Goal: Task Accomplishment & Management: Manage account settings

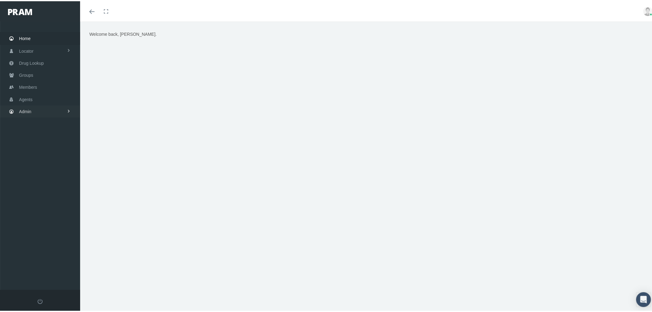
click at [36, 110] on link "Admin" at bounding box center [40, 110] width 80 height 12
click at [51, 245] on link "Reports" at bounding box center [40, 247] width 80 height 11
click at [42, 256] on link "Reports" at bounding box center [40, 260] width 80 height 11
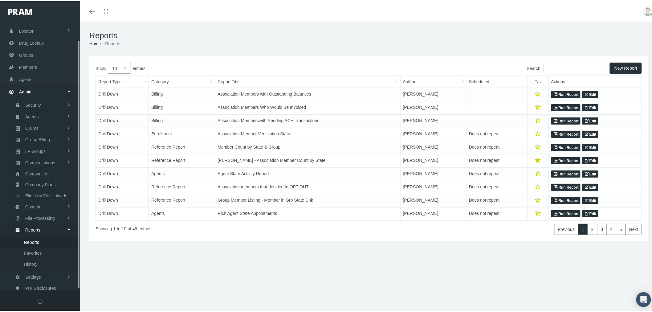
scroll to position [19, 0]
click at [559, 65] on input "Search:" at bounding box center [575, 67] width 63 height 11
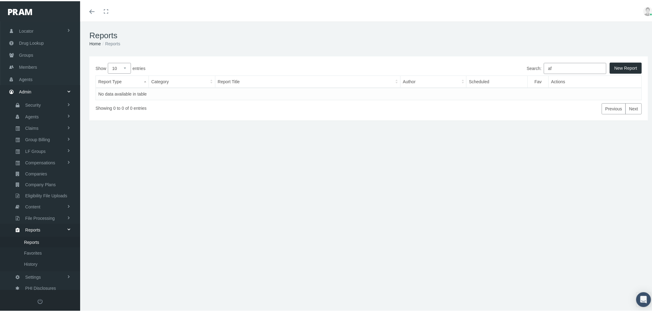
type input "a"
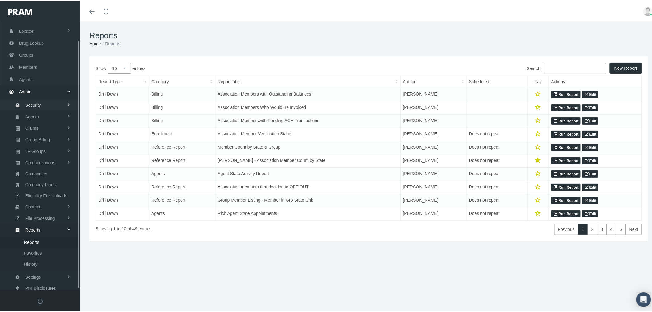
click at [50, 100] on link "Security" at bounding box center [40, 103] width 80 height 11
click at [47, 161] on link "Agents" at bounding box center [40, 161] width 80 height 11
click at [43, 124] on span "Agent Approval" at bounding box center [38, 128] width 29 height 10
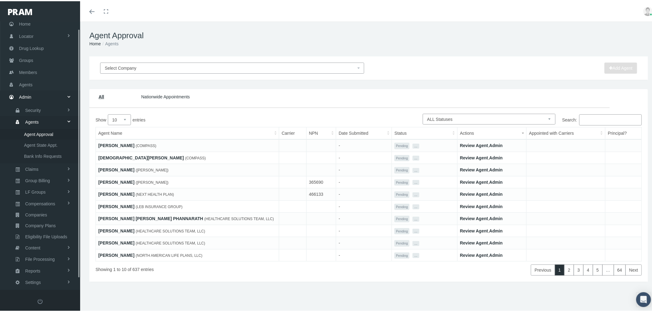
scroll to position [19, 0]
click at [461, 145] on link "Review Agent" at bounding box center [474, 144] width 28 height 5
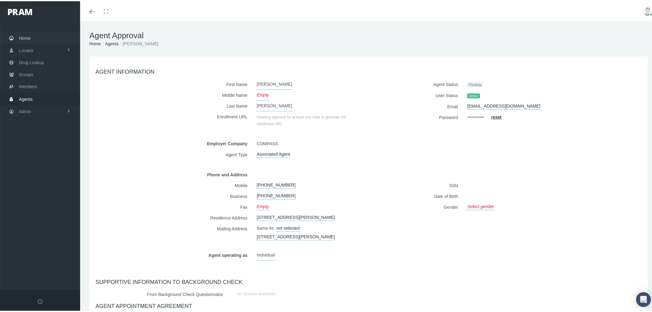
click at [23, 40] on span "Home" at bounding box center [24, 37] width 11 height 12
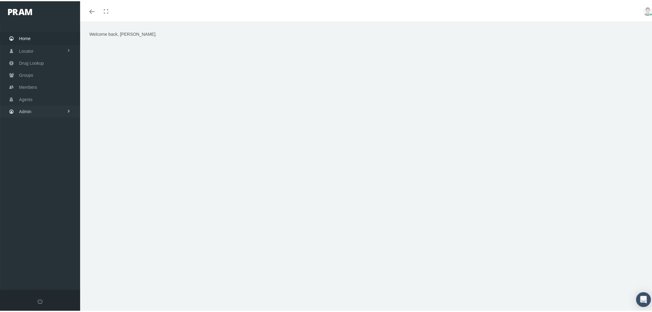
drag, startPoint x: 42, startPoint y: 109, endPoint x: 50, endPoint y: 100, distance: 11.6
click at [42, 109] on link "Admin" at bounding box center [40, 110] width 80 height 12
click at [43, 133] on link "Agents" at bounding box center [40, 134] width 80 height 11
click at [43, 95] on link "Agents" at bounding box center [40, 98] width 80 height 12
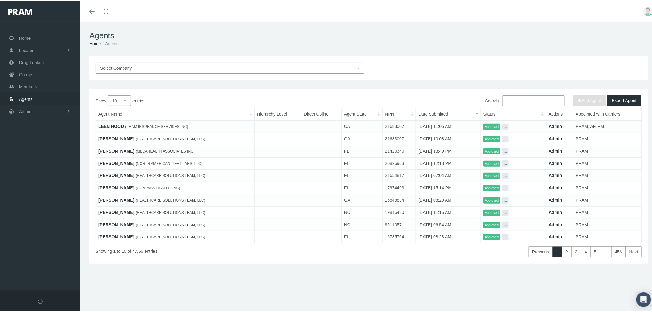
click at [207, 68] on span "Select Company" at bounding box center [228, 66] width 256 height 7
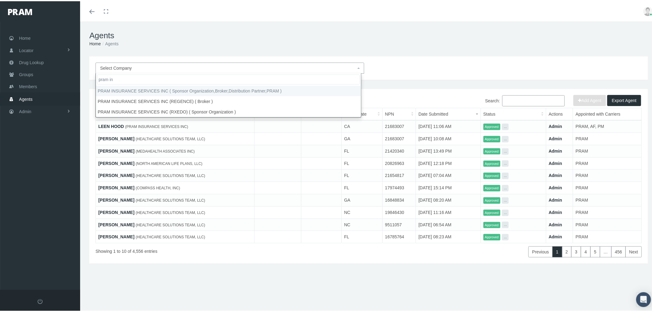
type input "pram in"
select select "53"
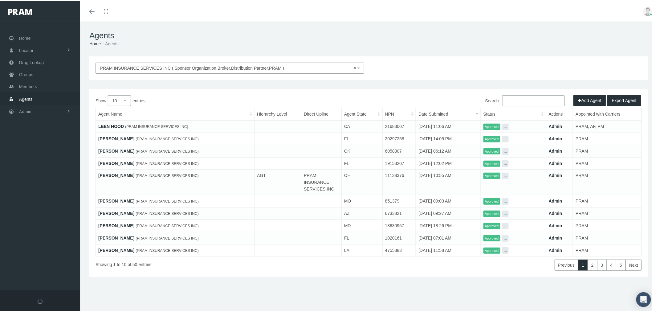
click at [115, 125] on link "LEEN HOOD" at bounding box center [111, 125] width 26 height 5
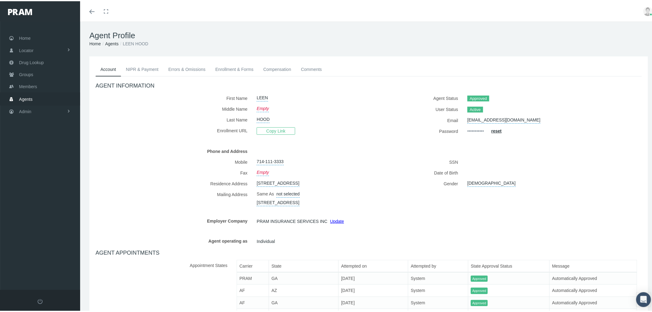
click at [142, 65] on link "NIPR & Payment" at bounding box center [142, 68] width 43 height 14
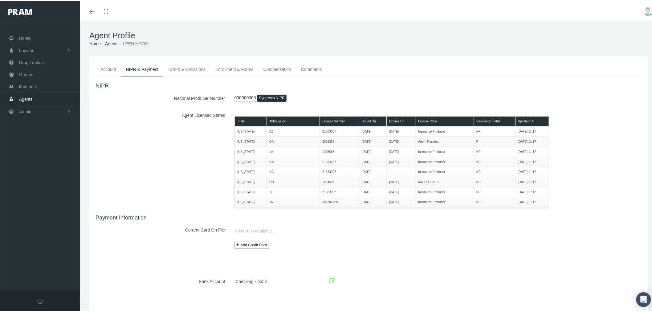
click at [320, 66] on link "Comments" at bounding box center [311, 68] width 31 height 14
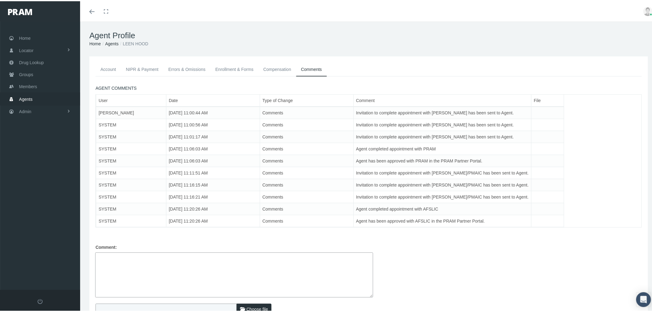
click at [166, 260] on textarea at bounding box center [234, 273] width 278 height 45
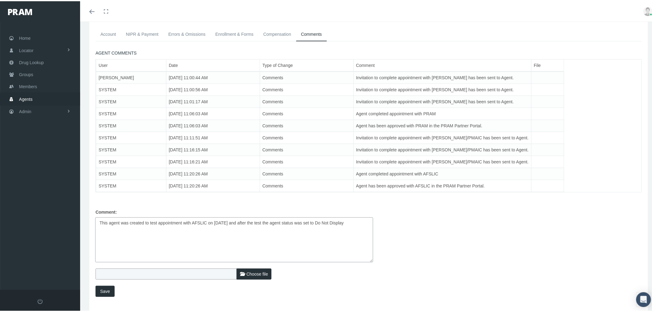
scroll to position [68, 0]
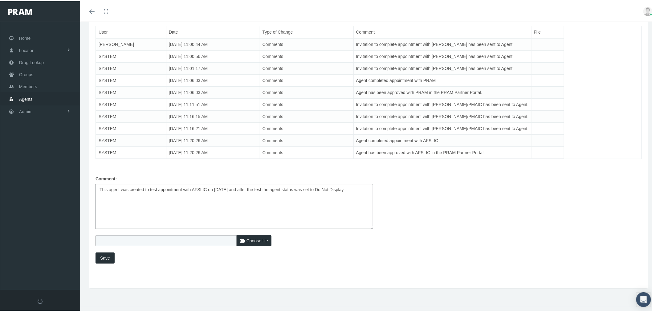
type textarea "This agent was created to test appointment with AFSLIC on [DATE] and after the …"
click at [105, 257] on span "Save" at bounding box center [105, 256] width 10 height 5
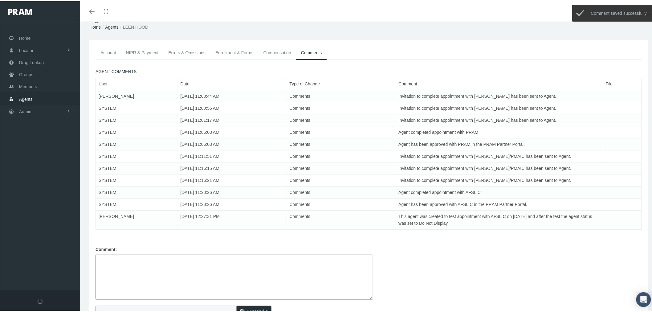
scroll to position [0, 0]
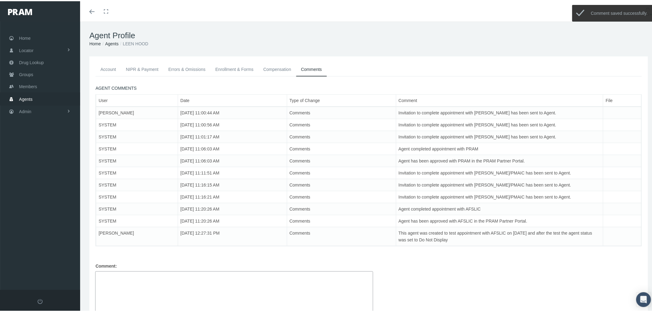
click at [110, 66] on link "Account" at bounding box center [108, 68] width 26 height 14
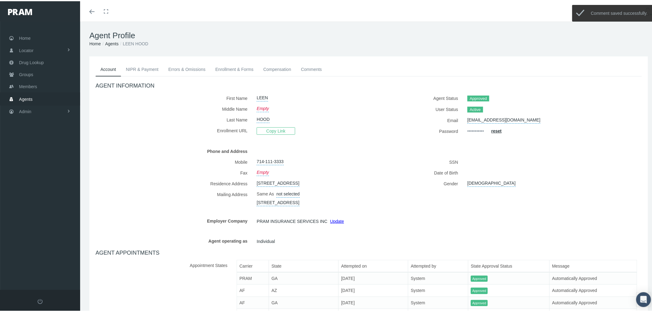
click at [263, 116] on link "HOOD" at bounding box center [263, 117] width 13 height 9
drag, startPoint x: 274, startPoint y: 118, endPoint x: 257, endPoint y: 118, distance: 16.9
click at [257, 118] on input "HOOD" at bounding box center [290, 118] width 66 height 11
type input "XXXX"
click at [325, 120] on button "submit" at bounding box center [331, 118] width 12 height 10
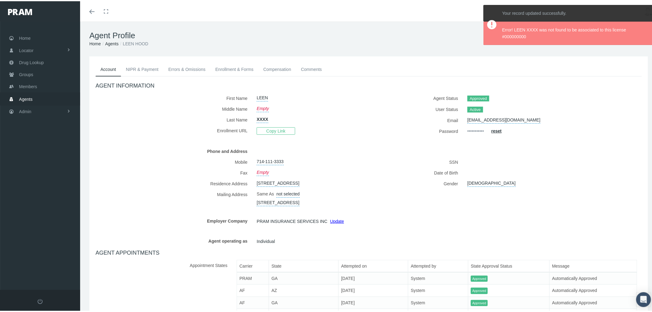
click at [139, 67] on link "NIPR & Payment" at bounding box center [142, 68] width 43 height 14
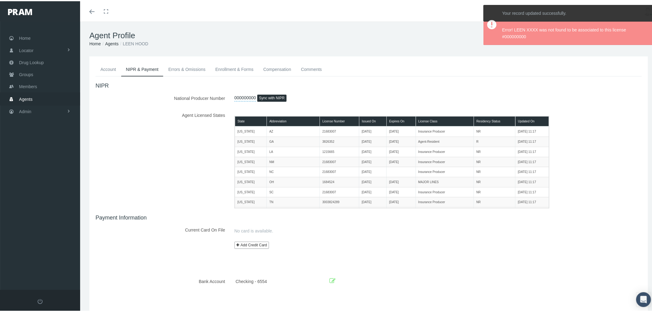
click at [109, 66] on link "Account" at bounding box center [108, 68] width 26 height 14
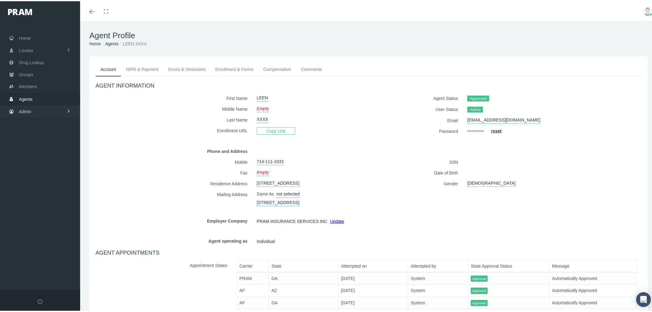
click at [54, 106] on link "Admin" at bounding box center [40, 110] width 80 height 12
click at [53, 132] on link "Agents" at bounding box center [40, 134] width 80 height 11
click at [47, 146] on span "Agent Approval" at bounding box center [38, 147] width 29 height 10
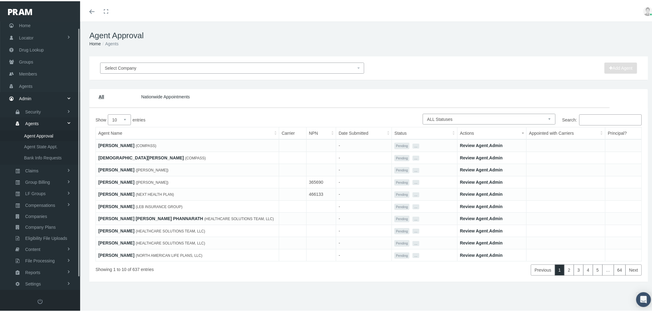
scroll to position [19, 0]
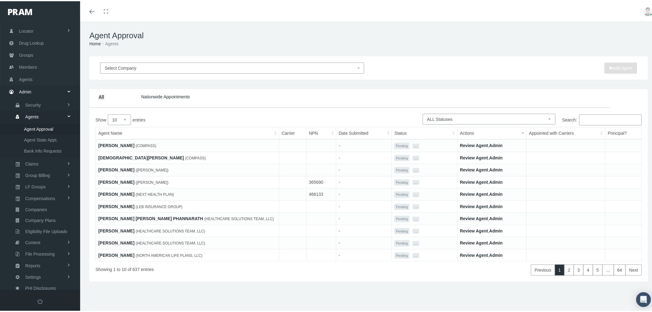
click at [250, 67] on span "Select Company" at bounding box center [230, 66] width 251 height 7
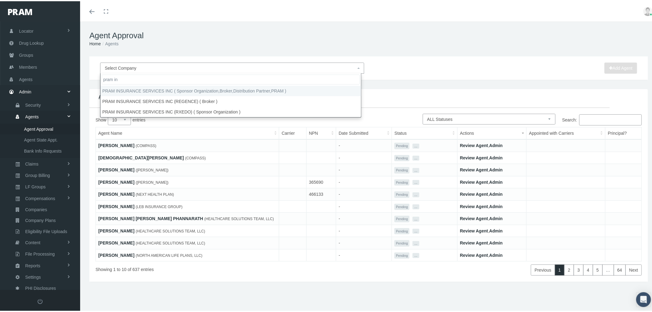
type input "pram in"
select select "53"
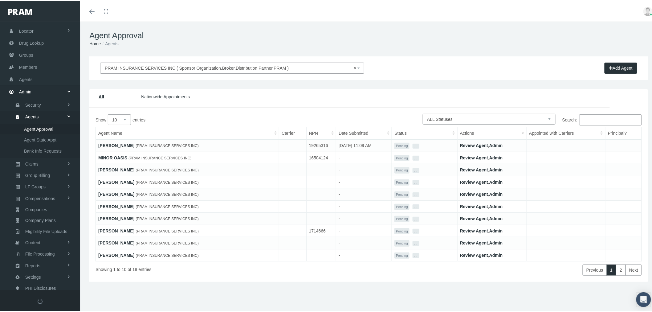
click at [588, 119] on input "Search:" at bounding box center [610, 118] width 63 height 11
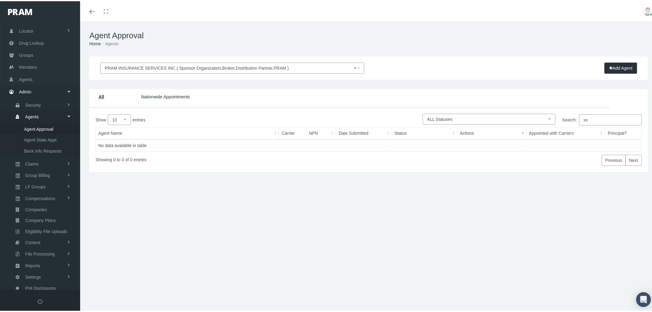
type input "x"
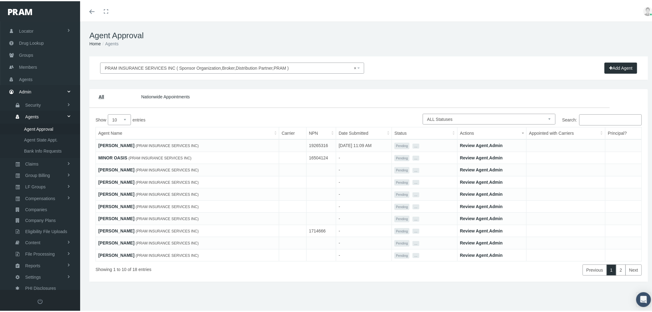
click at [129, 120] on select "10 25 50 100" at bounding box center [119, 118] width 23 height 11
select select "100"
click at [108, 113] on select "10 25 50 100" at bounding box center [119, 118] width 23 height 11
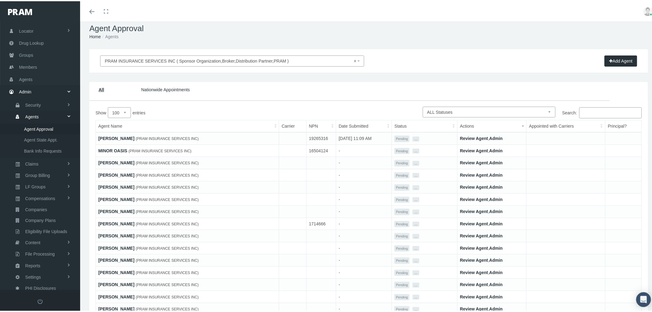
scroll to position [0, 0]
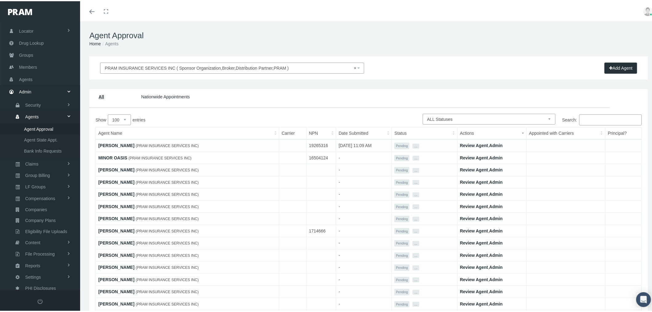
click at [453, 118] on select "Pending Approved Awaiting Approval More Info Required Rejected On Hold Suspende…" at bounding box center [489, 117] width 133 height 11
select select "1"
click at [423, 112] on select "Pending Approved Awaiting Approval More Info Required Rejected On Hold Suspende…" at bounding box center [489, 117] width 133 height 11
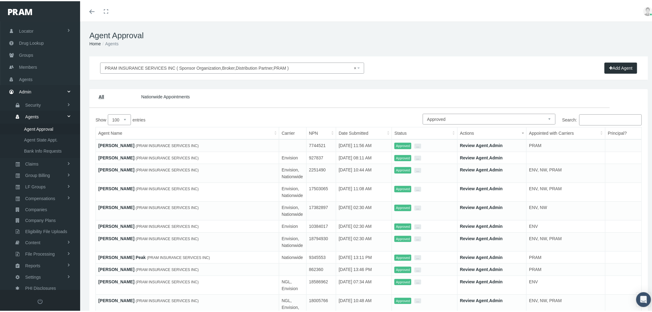
click at [590, 119] on input "Search:" at bounding box center [610, 118] width 63 height 11
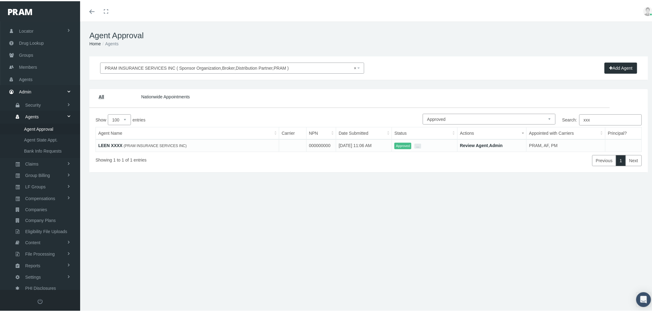
type input "xxx"
click at [414, 144] on button "..." at bounding box center [417, 144] width 7 height 5
click at [434, 181] on link "Do Not Display" at bounding box center [435, 181] width 42 height 7
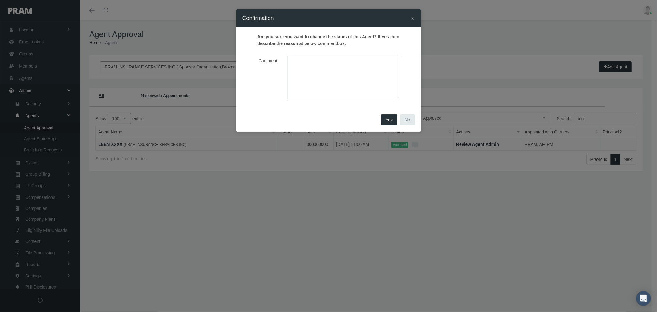
click at [333, 66] on textarea "Comment:" at bounding box center [344, 77] width 112 height 45
type textarea "test agent"
click at [392, 120] on span "Yes" at bounding box center [389, 119] width 7 height 5
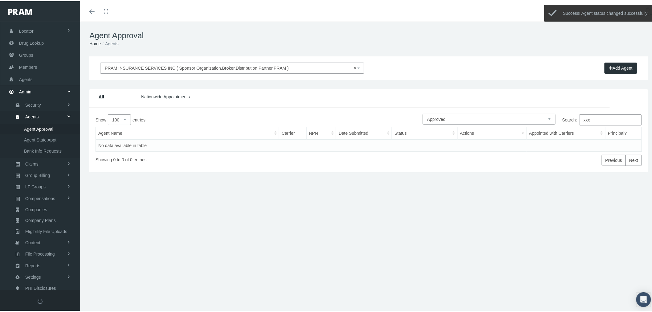
click at [451, 124] on div "Search: xxx" at bounding box center [505, 119] width 273 height 13
click at [453, 119] on select "Pending Approved Awaiting Approval More Info Required Rejected On Hold Suspende…" at bounding box center [489, 117] width 133 height 11
select select "8"
click at [423, 112] on select "Pending Approved Awaiting Approval More Info Required Rejected On Hold Suspende…" at bounding box center [489, 117] width 133 height 11
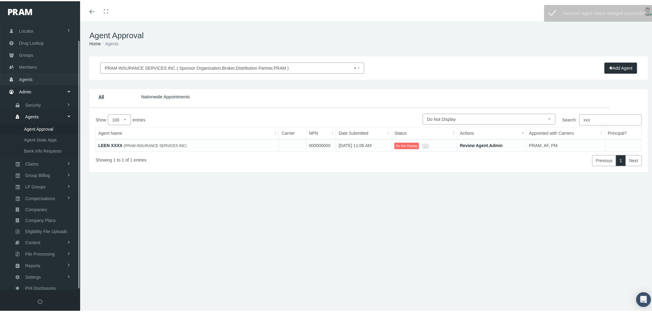
click at [51, 77] on link "Agents" at bounding box center [40, 78] width 80 height 12
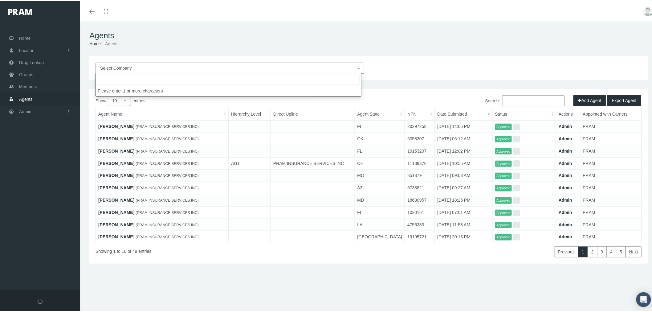
click at [208, 66] on span "Select Company" at bounding box center [228, 66] width 256 height 7
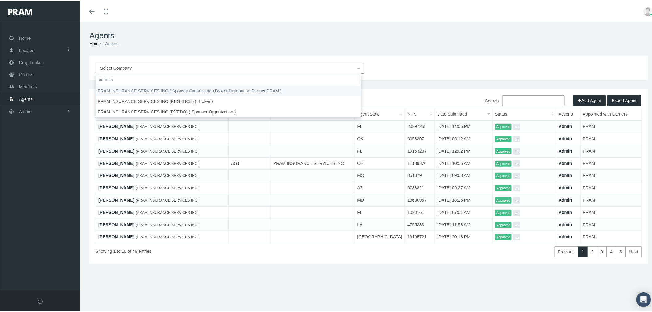
type input "pram in"
select select "53"
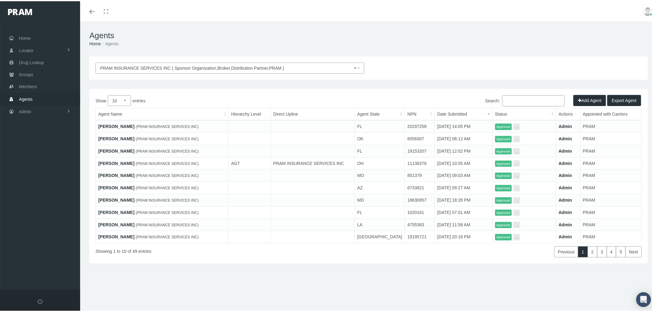
click at [537, 101] on input "Search:" at bounding box center [533, 99] width 63 height 11
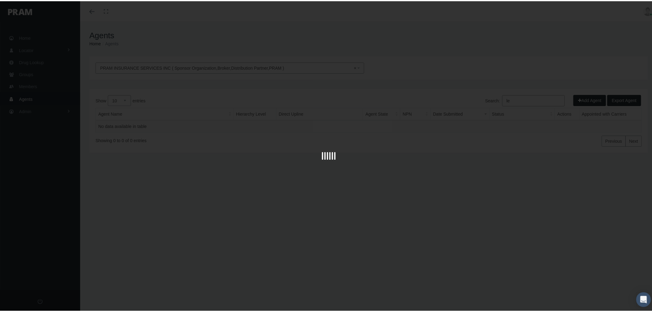
type input "l"
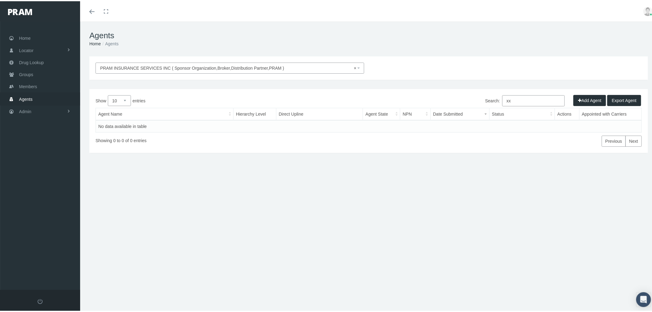
type input "x"
type input "yartsevabiz"
click at [57, 109] on link "Admin" at bounding box center [40, 110] width 80 height 12
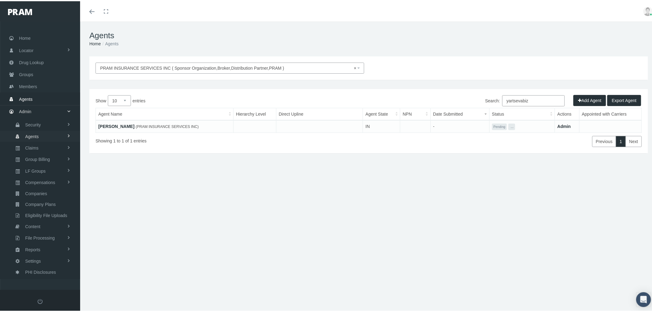
click at [52, 132] on link "Agents" at bounding box center [40, 134] width 80 height 11
click at [51, 145] on span "Agent Approval" at bounding box center [38, 147] width 29 height 10
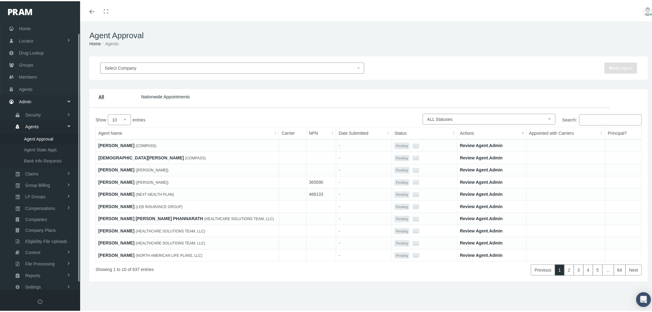
scroll to position [19, 0]
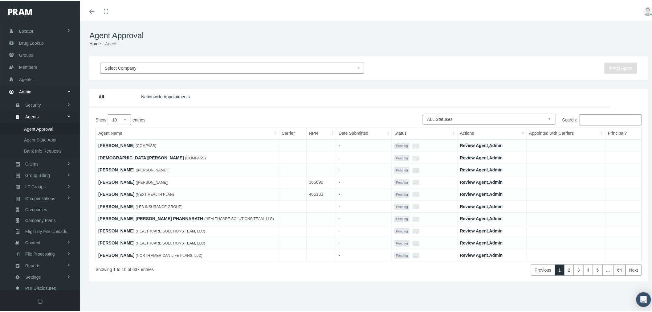
click at [538, 120] on select "Pending Approved Awaiting Approval More Info Required Rejected On Hold Suspende…" at bounding box center [489, 117] width 133 height 11
select select "0"
click at [423, 112] on select "Pending Approved Awaiting Approval More Info Required Rejected On Hold Suspende…" at bounding box center [489, 117] width 133 height 11
click at [588, 119] on input "Search:" at bounding box center [610, 118] width 63 height 11
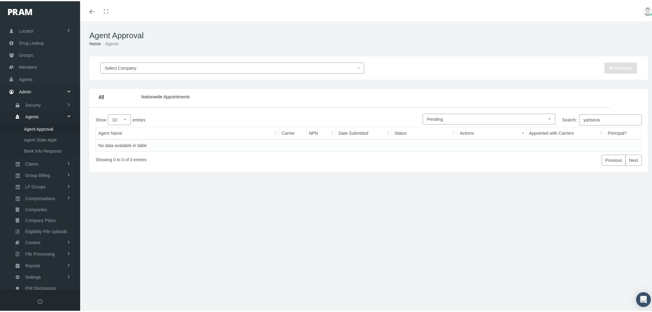
type input "yartseva"
click at [540, 119] on select "Pending Approved Awaiting Approval More Info Required Rejected On Hold Suspende…" at bounding box center [489, 117] width 133 height 11
select select "99"
click at [423, 112] on select "Pending Approved Awaiting Approval More Info Required Rejected On Hold Suspende…" at bounding box center [489, 117] width 133 height 11
drag, startPoint x: 603, startPoint y: 118, endPoint x: 580, endPoint y: 116, distance: 23.5
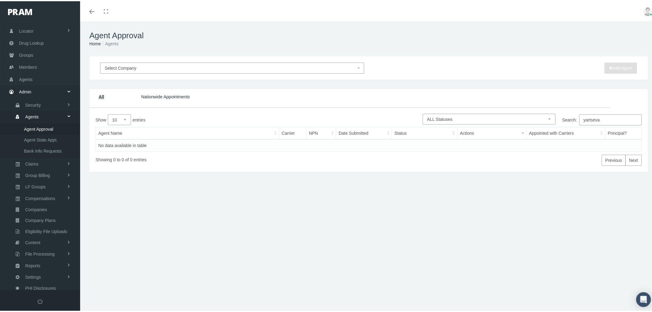
click at [580, 116] on input "yartseva" at bounding box center [610, 118] width 63 height 11
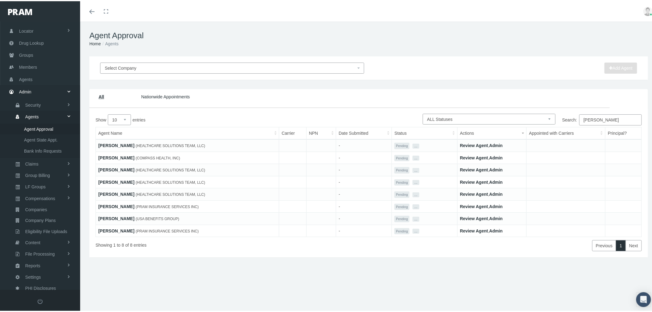
type input "david"
click at [412, 229] on button "..." at bounding box center [415, 229] width 7 height 5
click at [421, 259] on link "Do Not Display" at bounding box center [429, 257] width 35 height 7
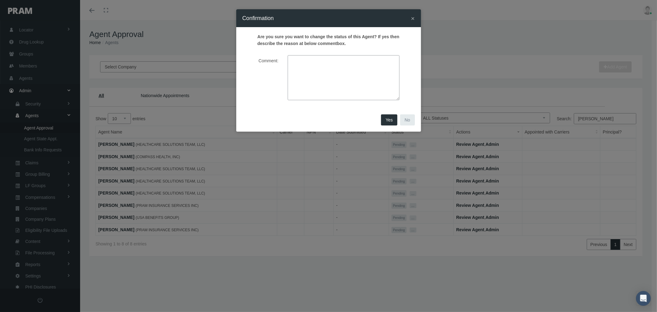
click at [336, 76] on textarea "Comment:" at bounding box center [344, 77] width 112 height 45
type textarea "test agent"
click at [384, 119] on link "Yes" at bounding box center [389, 119] width 16 height 11
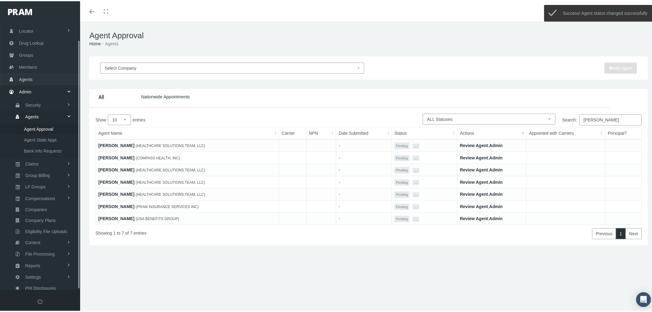
click at [43, 75] on link "Agents" at bounding box center [40, 78] width 80 height 12
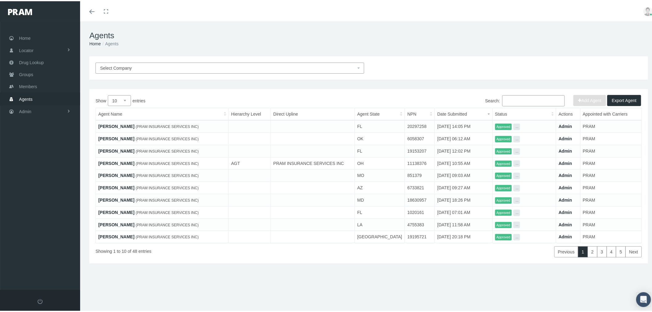
click at [521, 98] on input "Search:" at bounding box center [533, 99] width 63 height 11
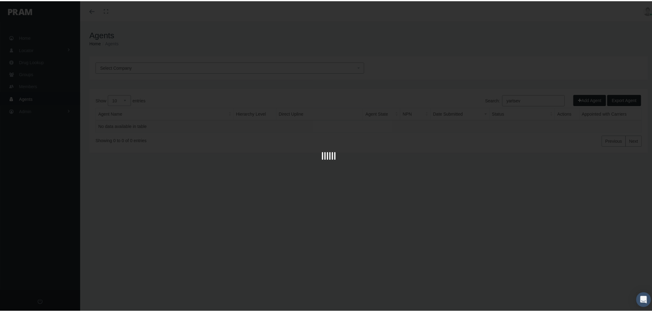
type input "yartseva"
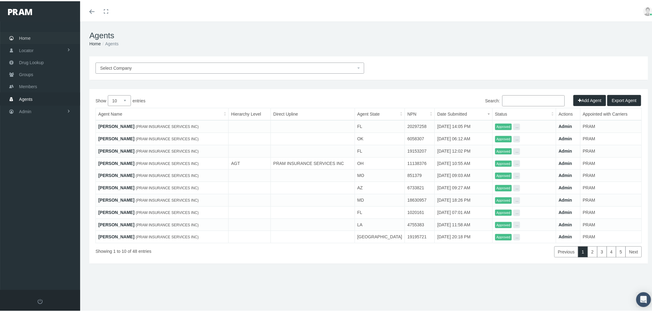
click at [38, 36] on link "Home" at bounding box center [40, 37] width 80 height 12
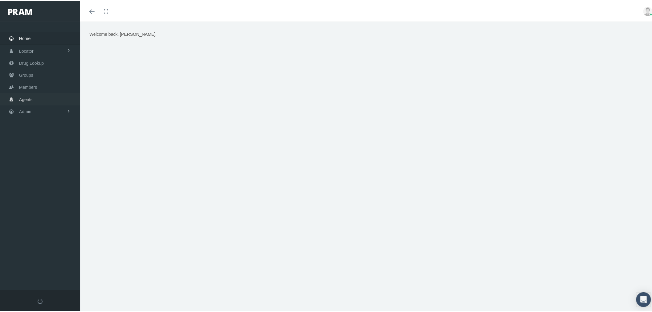
click at [37, 97] on link "Agents" at bounding box center [40, 98] width 80 height 12
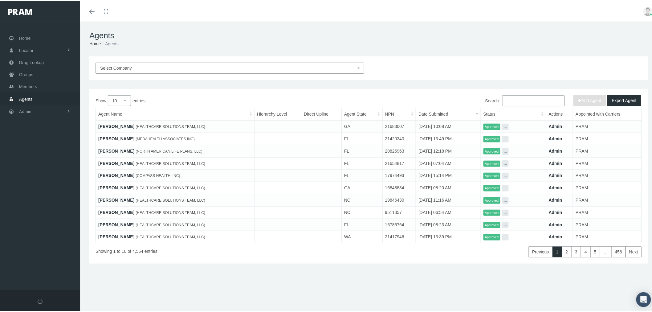
click at [104, 123] on link "SHAYLEEN HOOD" at bounding box center [116, 125] width 36 height 5
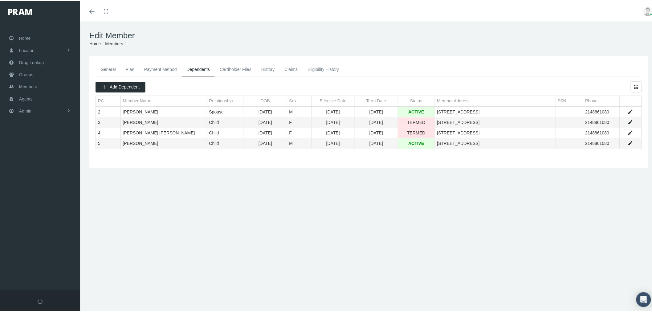
click at [628, 140] on link "Data grid" at bounding box center [631, 142] width 6 height 6
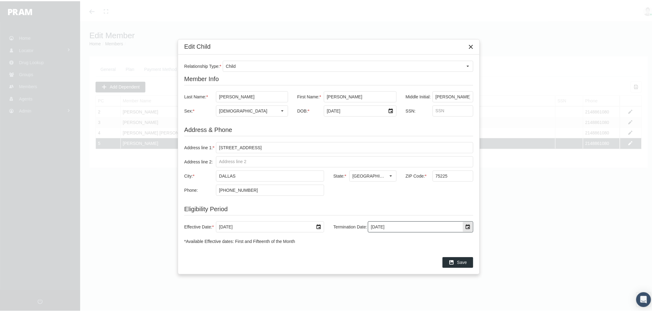
click at [466, 225] on div "Select" at bounding box center [468, 226] width 10 height 10
drag, startPoint x: 395, startPoint y: 225, endPoint x: 364, endPoint y: 226, distance: 31.4
click at [365, 227] on div "Termination Date: 12/31/2039" at bounding box center [401, 225] width 144 height 11
click at [359, 254] on div "Save" at bounding box center [328, 260] width 301 height 23
drag, startPoint x: 372, startPoint y: 225, endPoint x: 368, endPoint y: 225, distance: 4.6
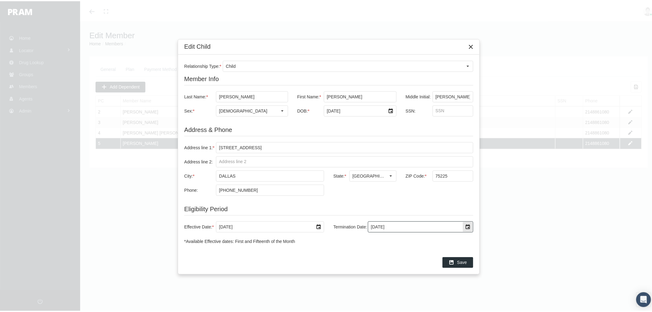
click at [368, 225] on div "8/31/2025 Sun Mon Tue Wed Thu Fri Sat 27 28 29 30 31 1 2 3 4 5 6 7 8 9 10 11 12…" at bounding box center [420, 225] width 105 height 11
click at [384, 237] on div "Effective Date: * 10/1/2019 Termination Date: 10/1/2025 Sun Mon Tue Wed Thu Fri…" at bounding box center [328, 225] width 289 height 23
drag, startPoint x: 393, startPoint y: 228, endPoint x: 362, endPoint y: 224, distance: 31.3
click at [362, 224] on div "Termination Date: 10/1/2025 Sun Mon Tue Wed Thu Fri Sat 27 28 29 30 31 1 2 3 4 …" at bounding box center [401, 225] width 144 height 11
click at [377, 227] on input "10/1/2025" at bounding box center [415, 225] width 94 height 10
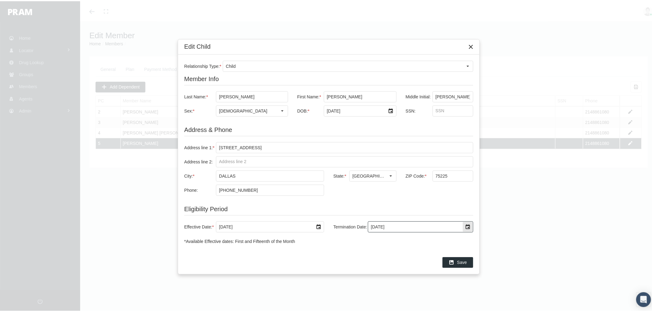
drag, startPoint x: 376, startPoint y: 224, endPoint x: 362, endPoint y: 223, distance: 14.2
click at [362, 223] on div "Termination Date: 10/1/2025 Sun Mon Tue Wed Thu Fri Sat 27 28 29 30 31 1 2 3 4 …" at bounding box center [401, 225] width 144 height 11
type input "9/30/2025"
click at [384, 245] on div "Relationship Type: * Child Member Info Last Name: * MOORE First Name: * JAMES M…" at bounding box center [328, 151] width 301 height 196
click at [451, 263] on icon "Save" at bounding box center [452, 261] width 6 height 6
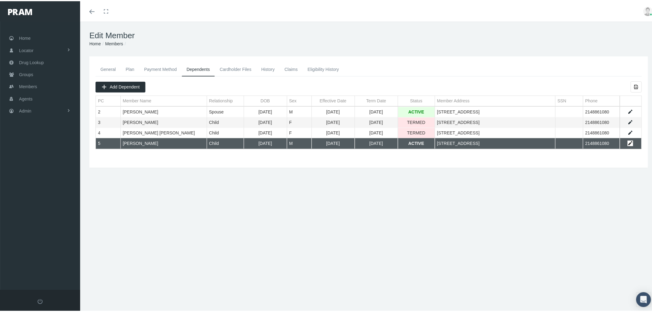
click at [628, 140] on link "Data grid" at bounding box center [631, 142] width 6 height 6
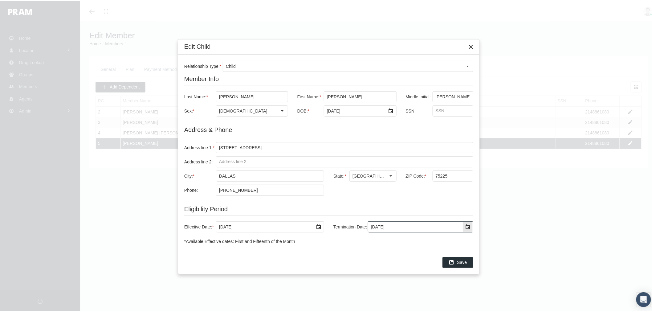
drag, startPoint x: 379, startPoint y: 224, endPoint x: 354, endPoint y: 222, distance: 25.0
click at [354, 222] on div "Termination Date: 9/30/2025" at bounding box center [401, 225] width 144 height 11
type input "8/31/2025"
click at [458, 259] on span "Save" at bounding box center [462, 260] width 10 height 5
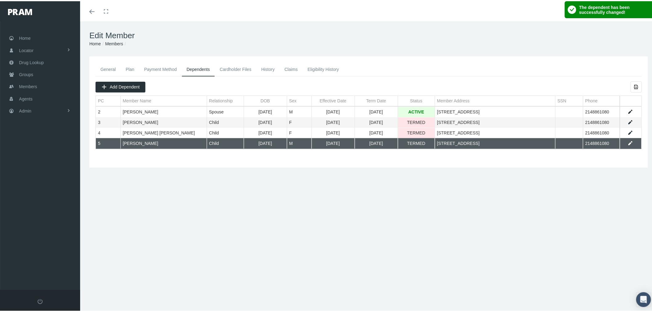
click at [426, 152] on div "General Plan Payment Method Dependents Cardholder Files History 2" at bounding box center [369, 110] width 562 height 99
